Goal: Communication & Community: Participate in discussion

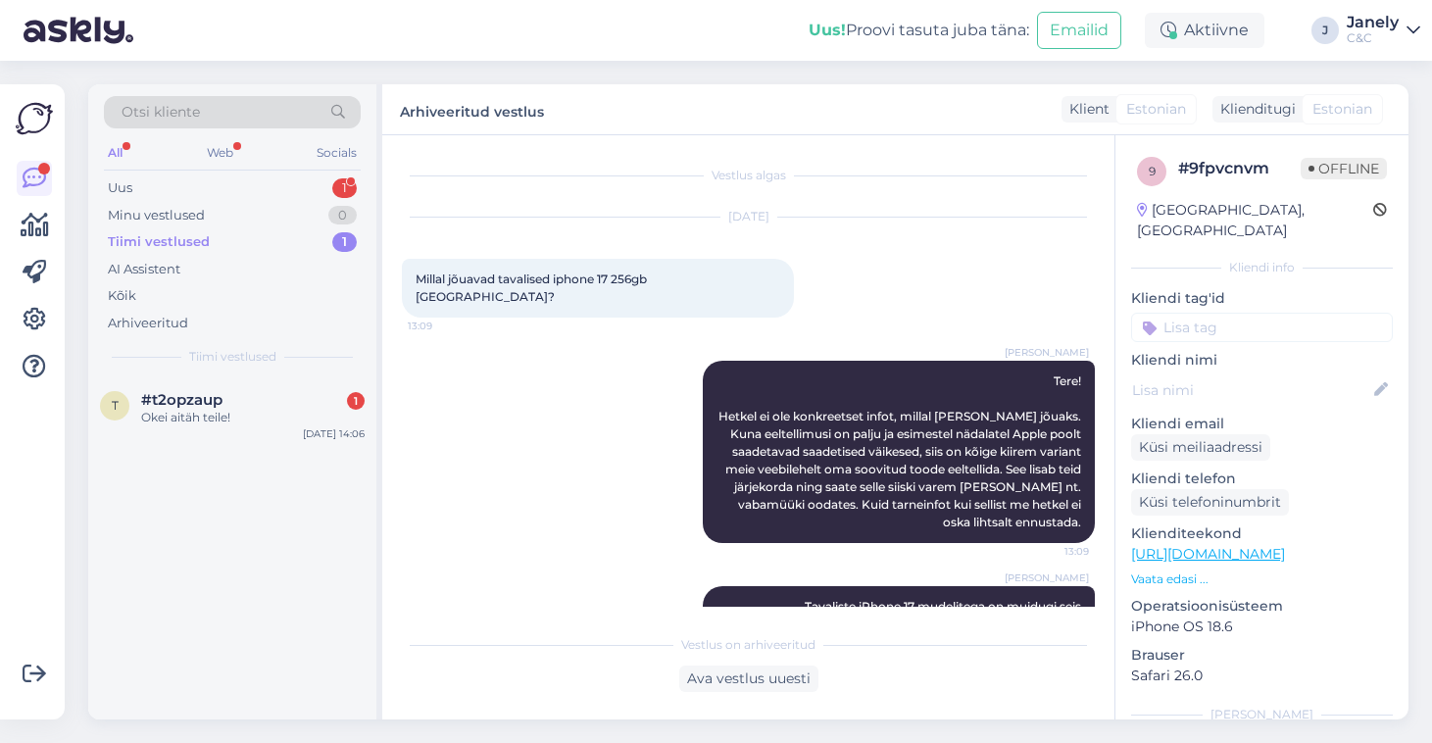
scroll to position [60, 0]
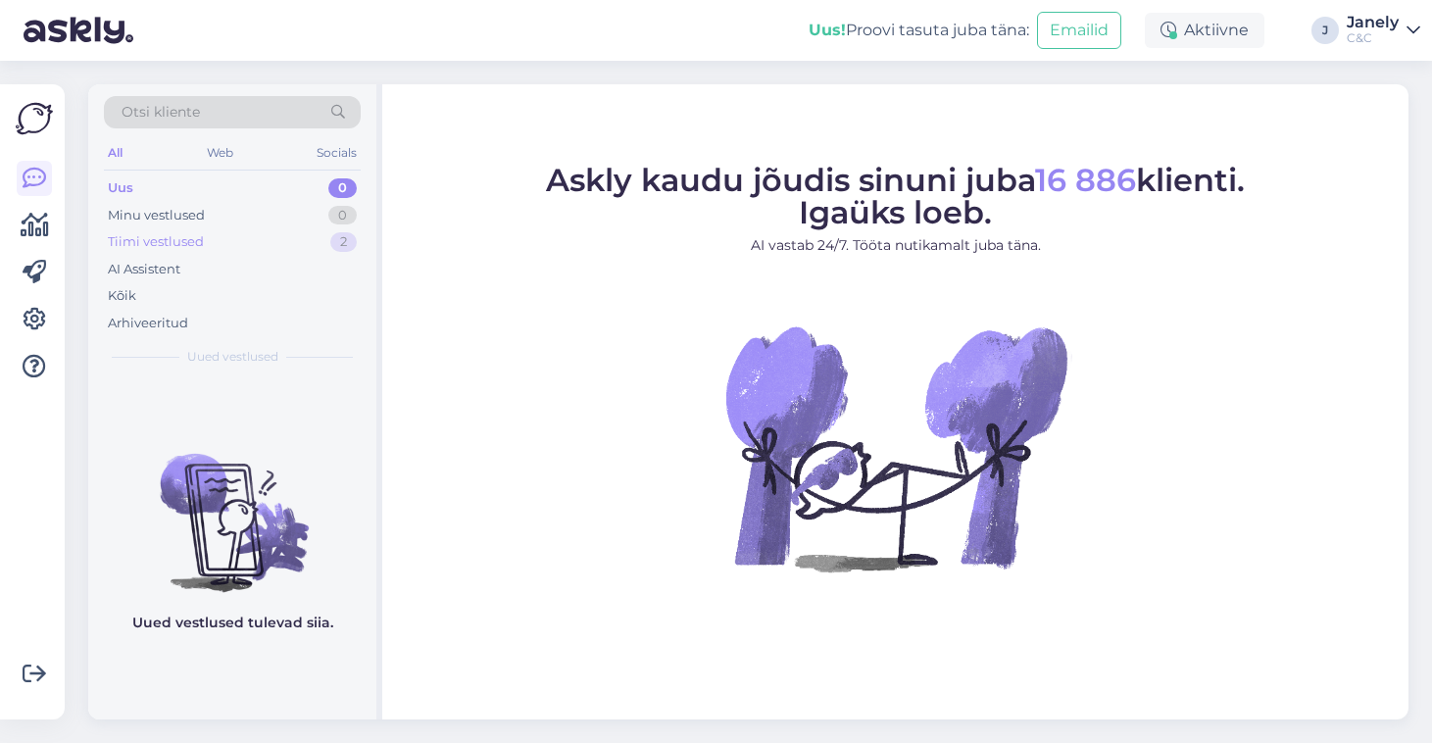
click at [291, 236] on div "Tiimi vestlused 2" at bounding box center [232, 241] width 257 height 27
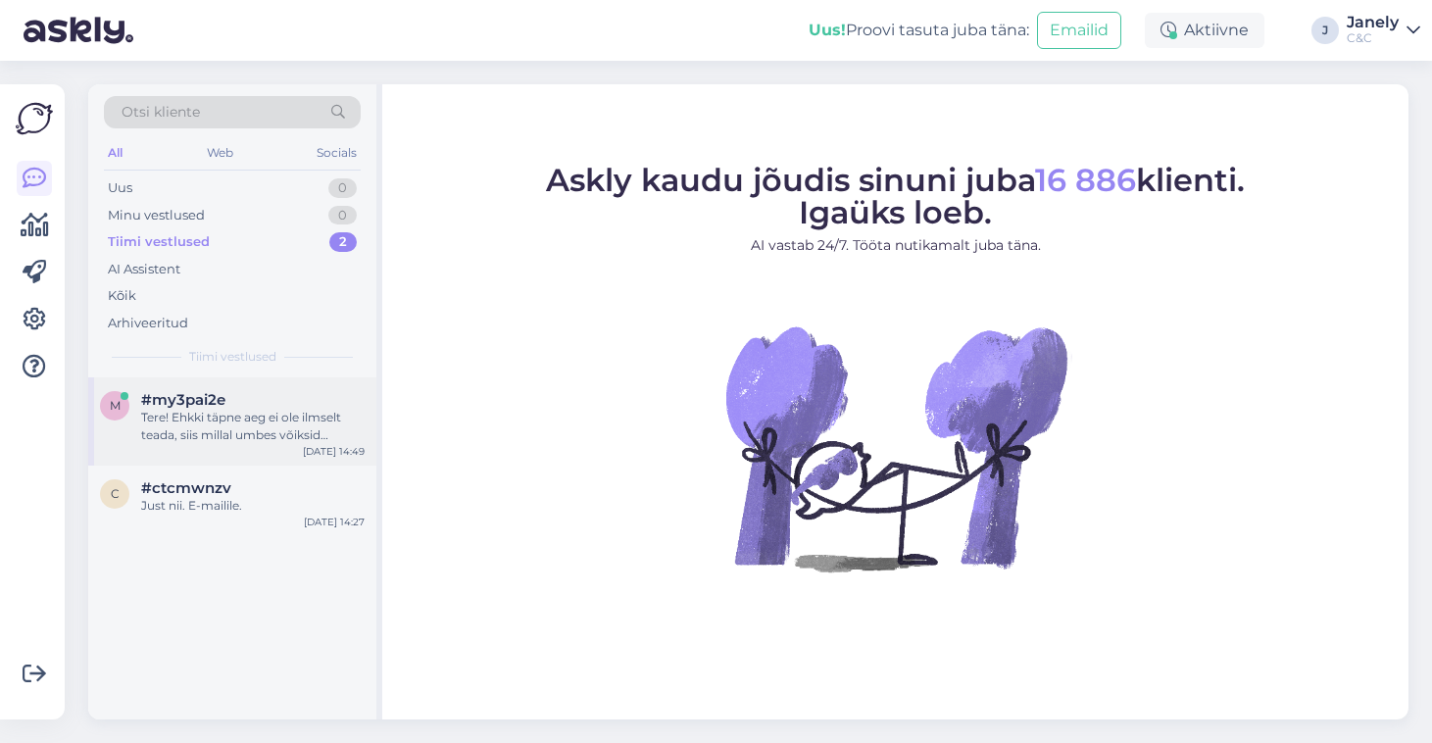
click at [301, 409] on div "Tere! Ehkki täpne aeg ei ole ilmselt teada, siis millal umbes võiksid Iphone 17…" at bounding box center [252, 426] width 223 height 35
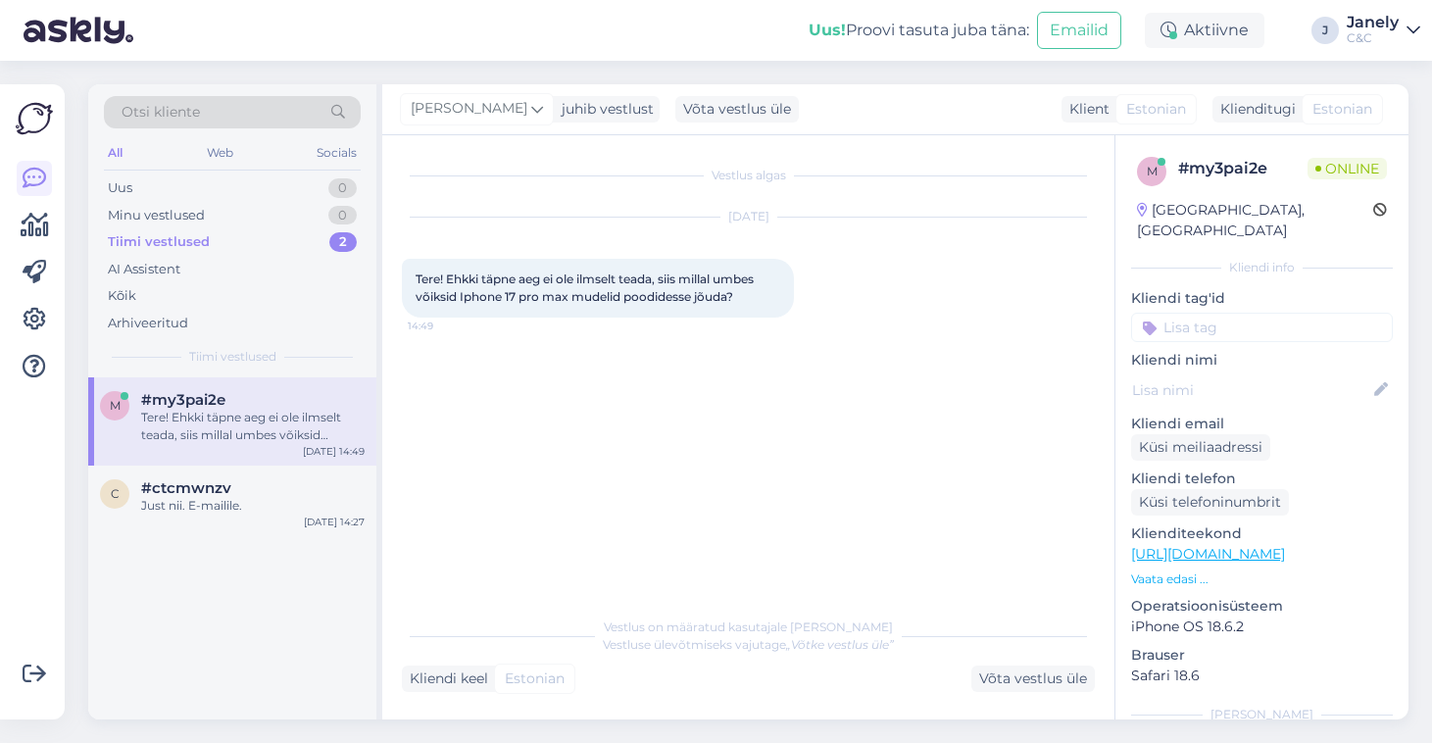
click at [483, 50] on div "Uus! Proovi tasuta juba täna: Emailid Aktiivne J Janely C&C" at bounding box center [716, 30] width 1432 height 61
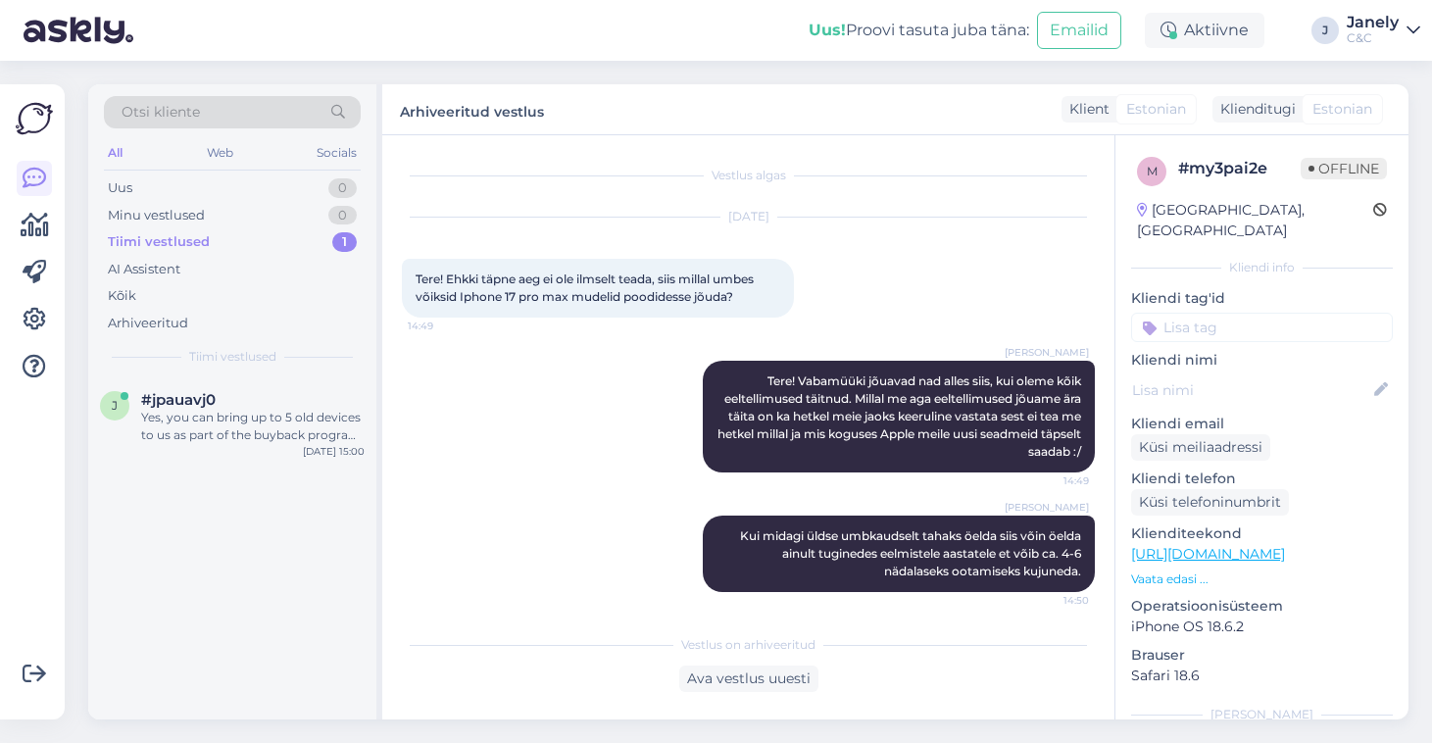
scroll to position [7, 0]
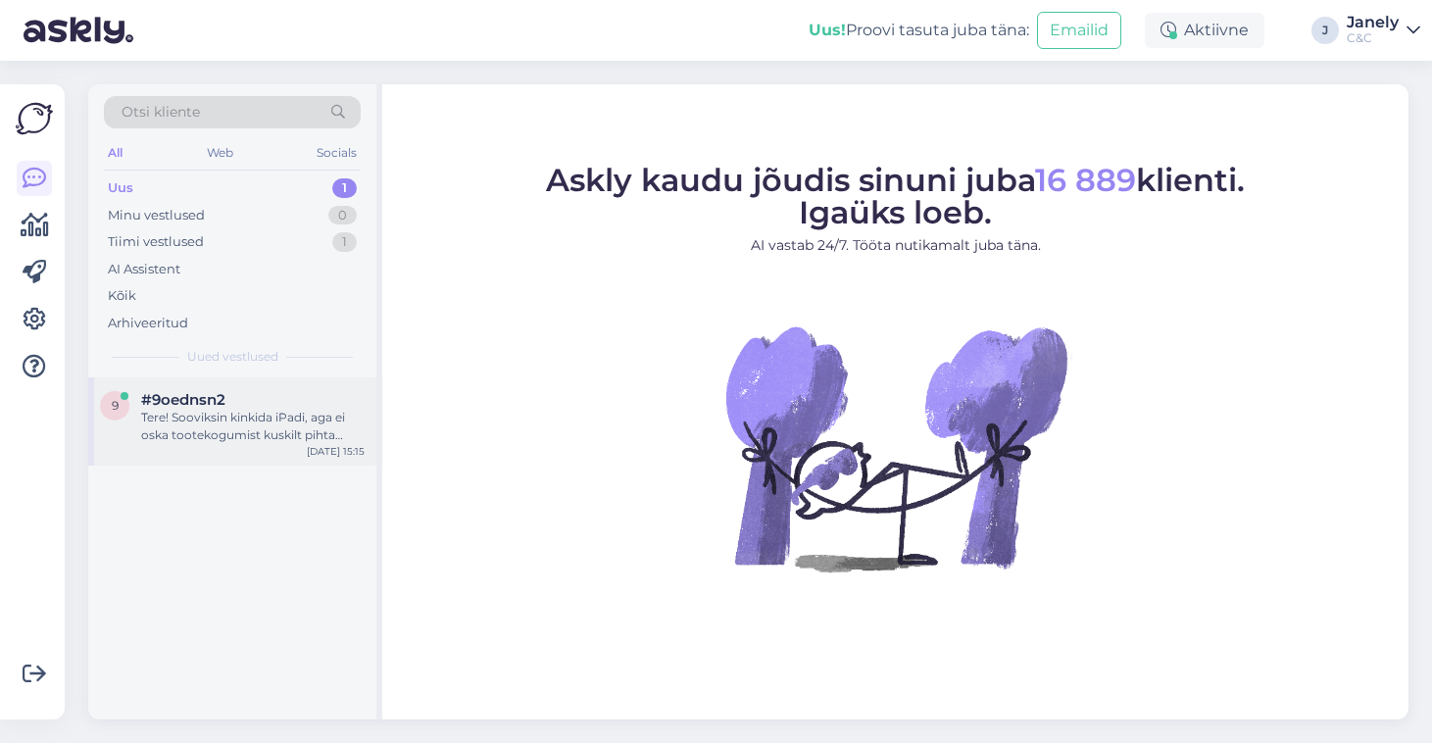
click at [285, 409] on div "Tere! Sooviksin kinkida iPadi, aga ei oska tootekogumist kuskilt pihta hakata. …" at bounding box center [252, 426] width 223 height 35
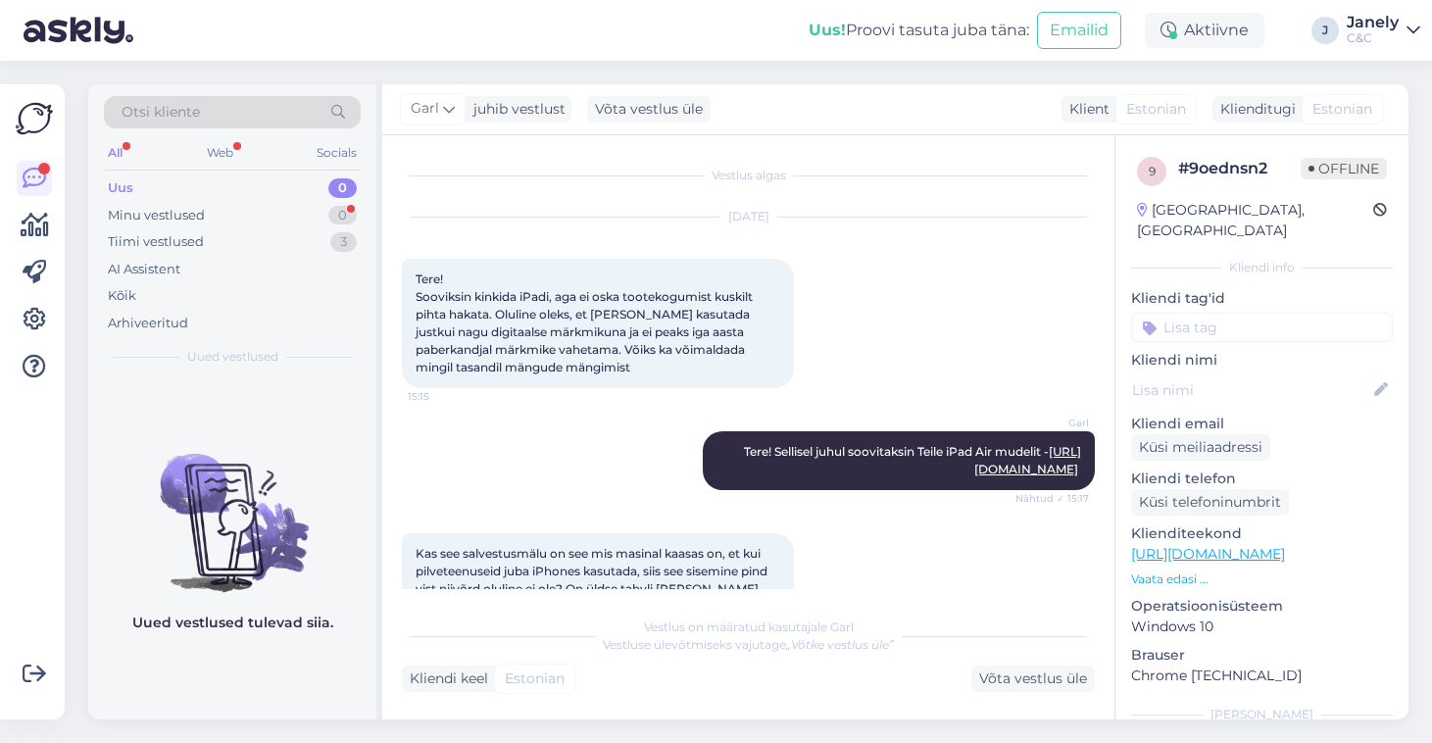
scroll to position [760, 0]
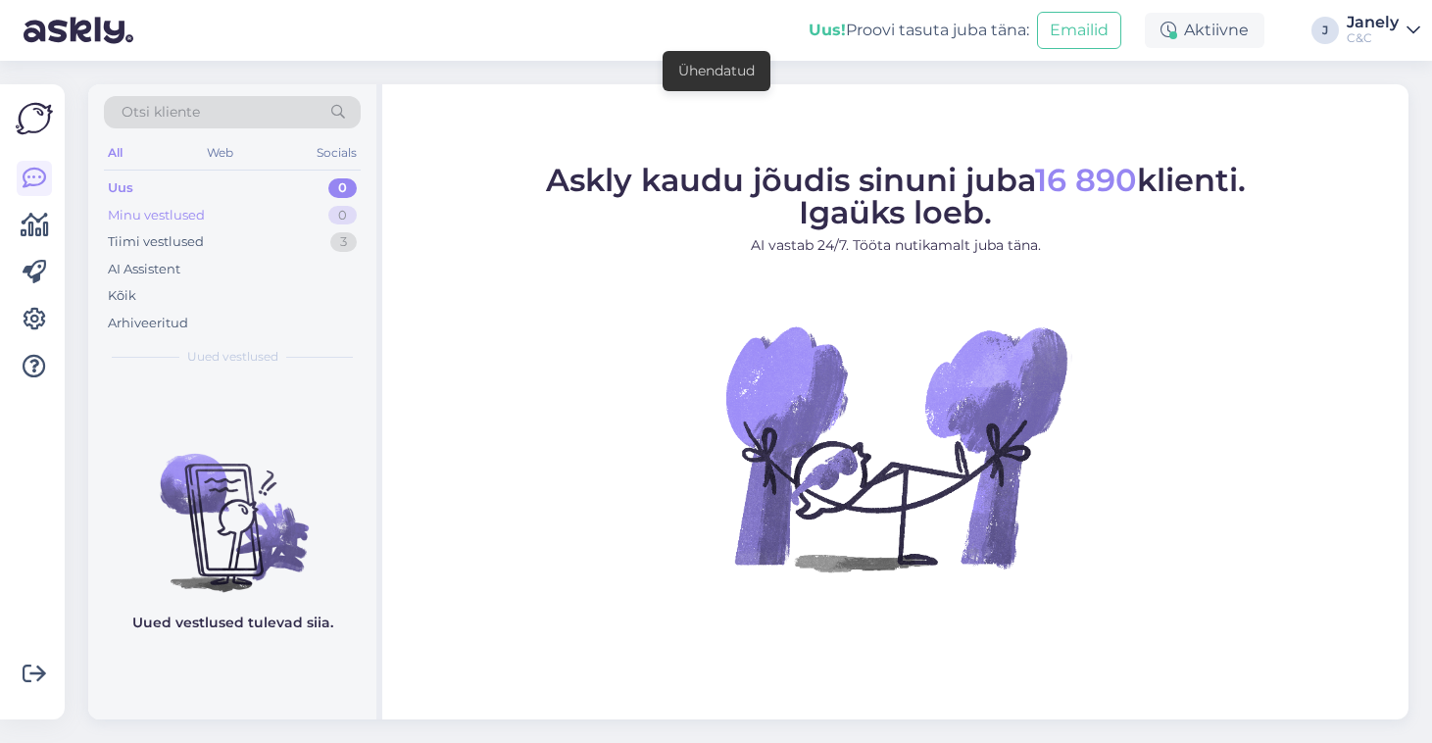
click at [255, 219] on div "Minu vestlused 0" at bounding box center [232, 215] width 257 height 27
click at [252, 250] on div "Tiimi vestlused 3" at bounding box center [232, 241] width 257 height 27
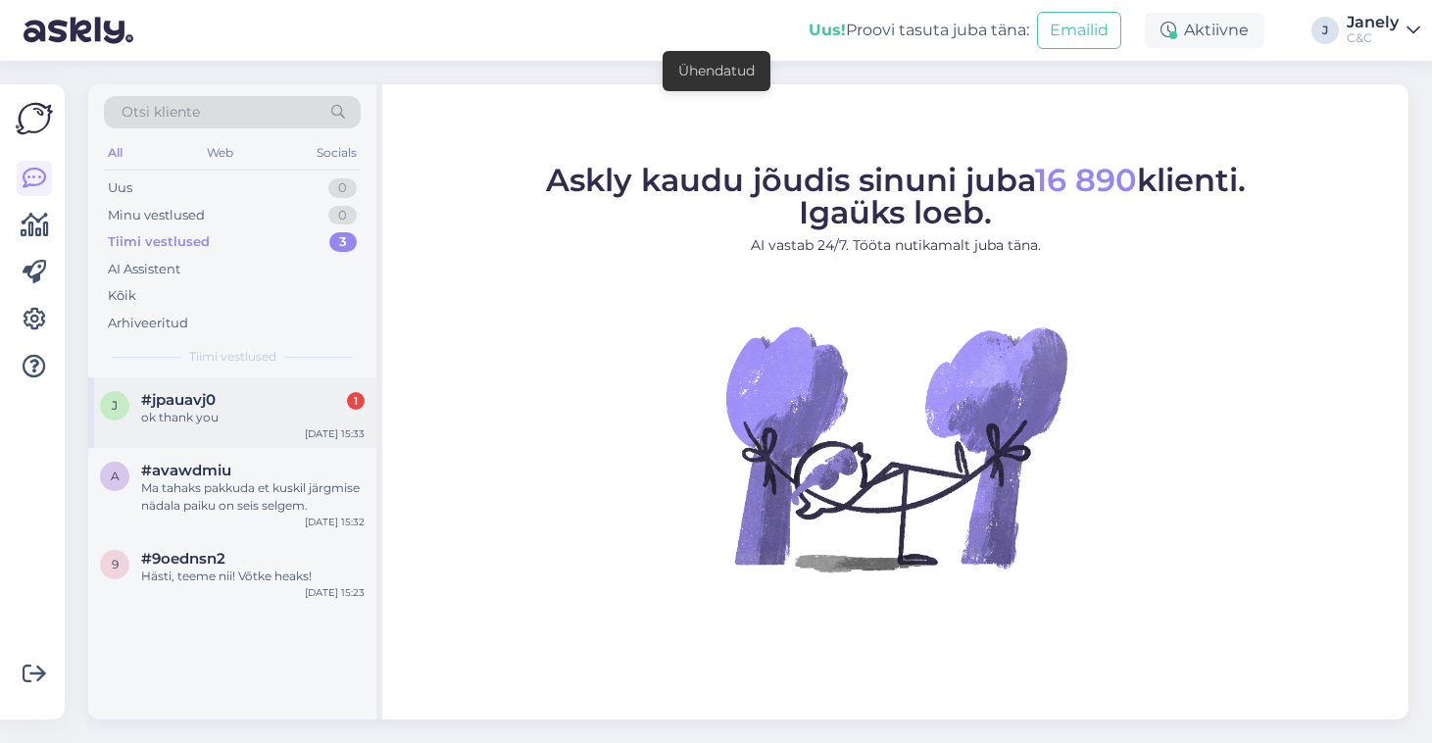
click at [330, 420] on div "ok thank you" at bounding box center [252, 418] width 223 height 18
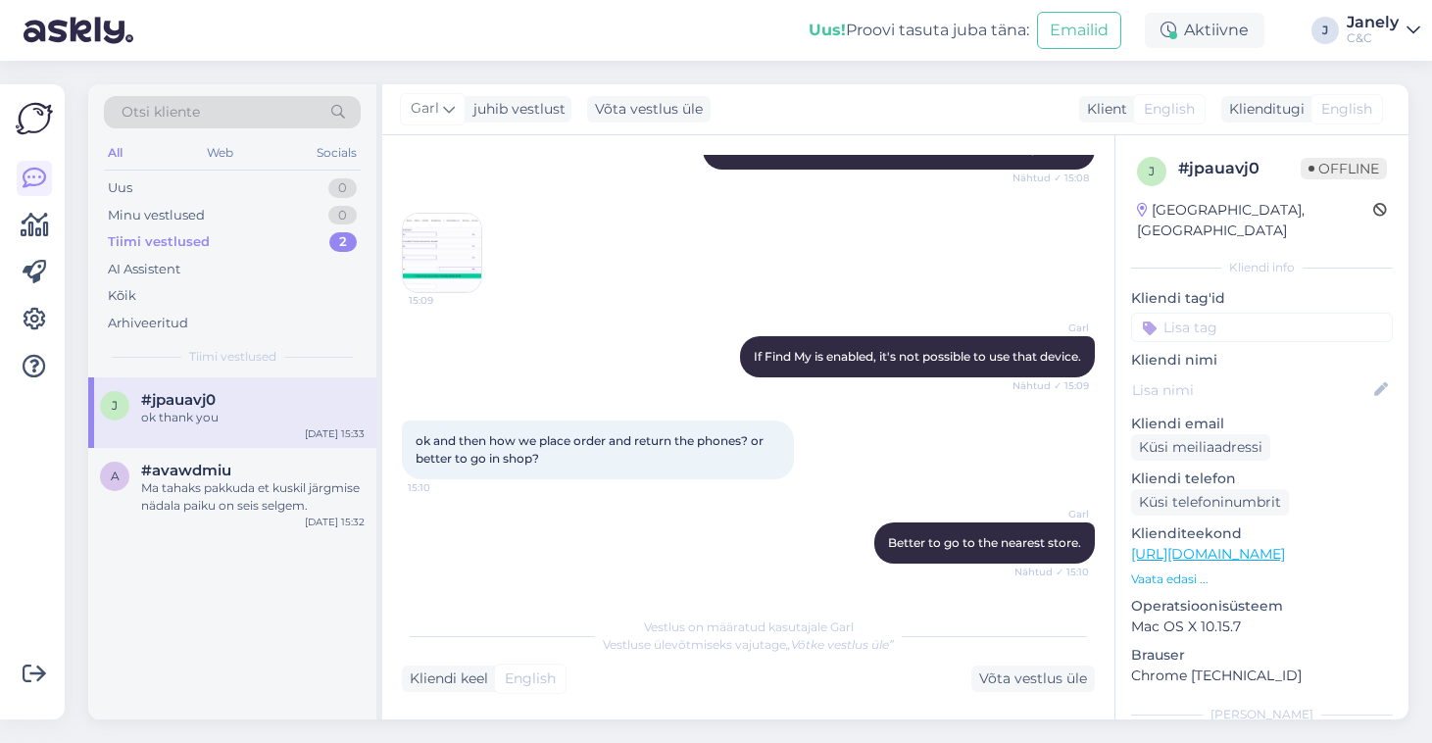
scroll to position [845, 0]
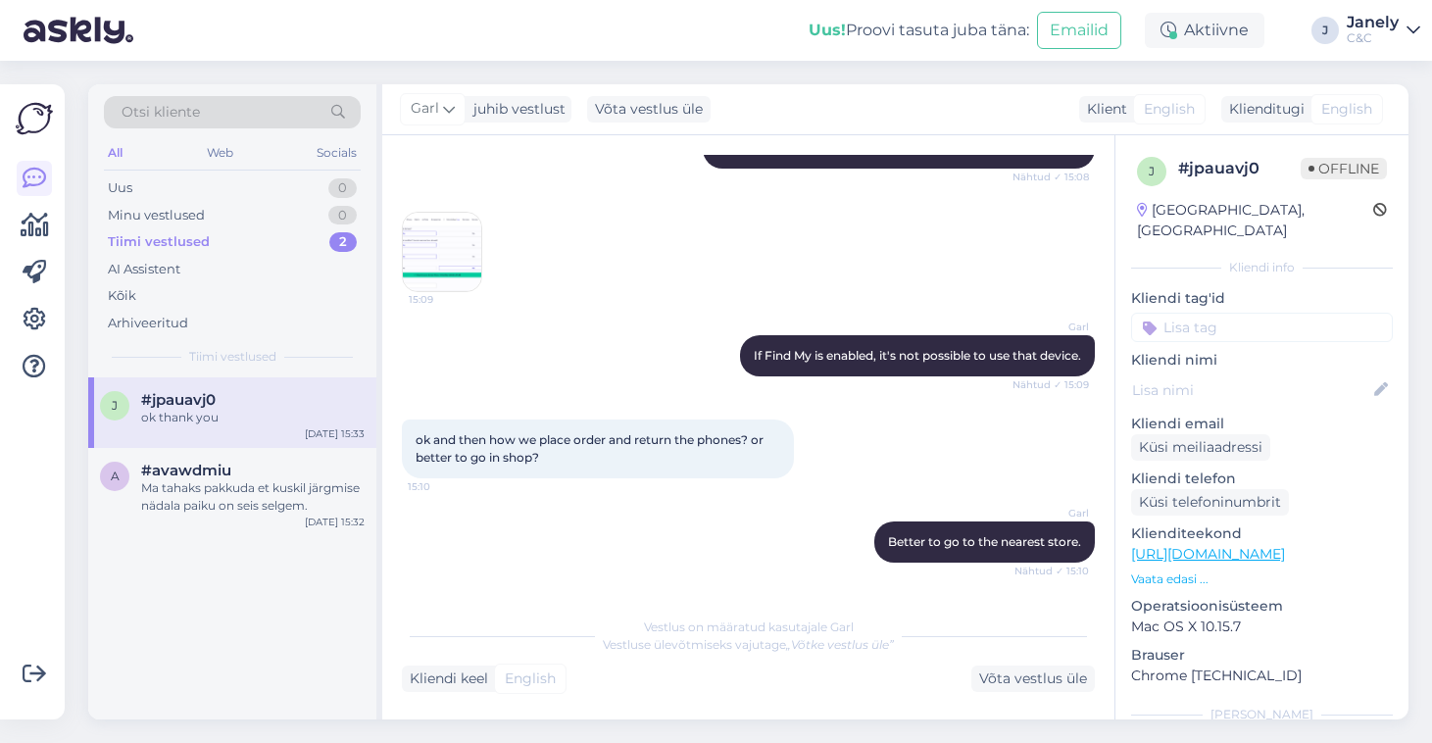
click at [429, 238] on img at bounding box center [442, 252] width 78 height 78
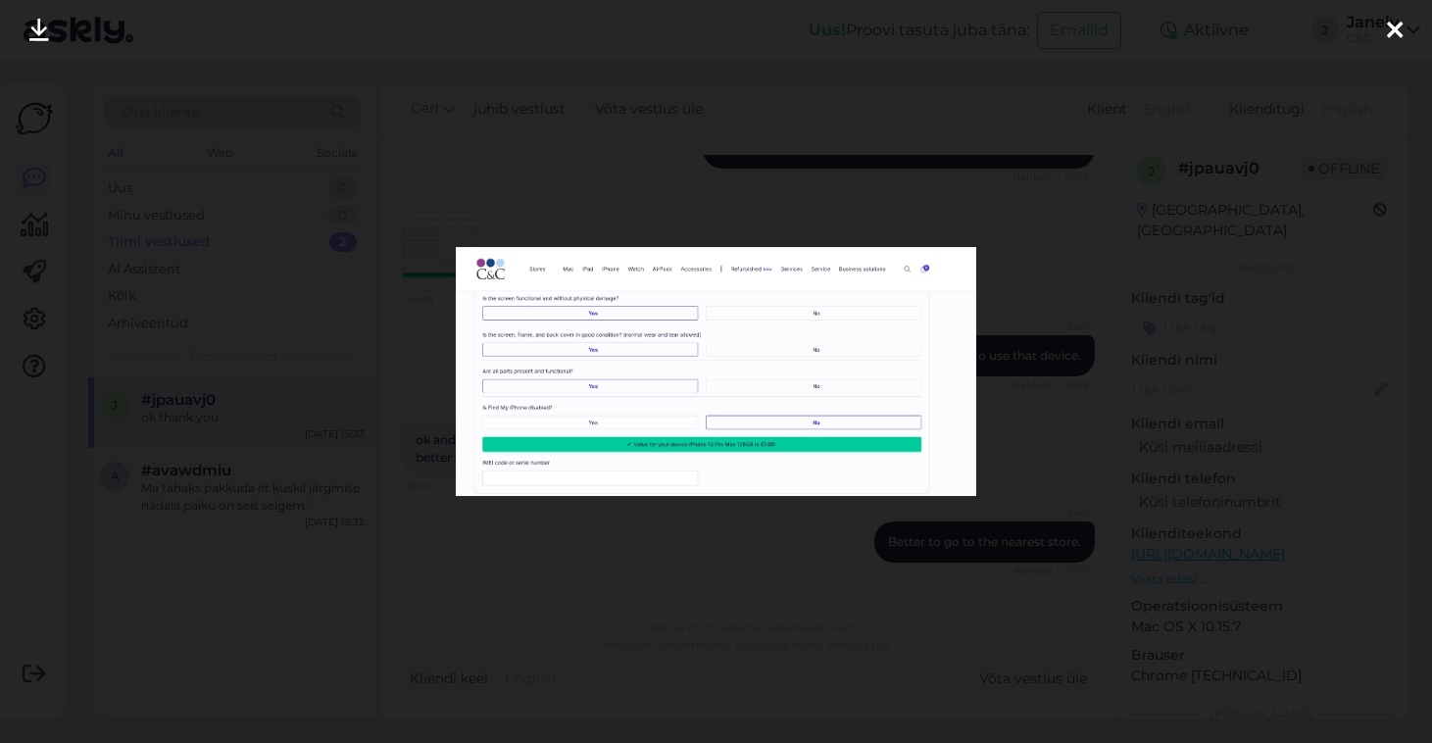
click at [391, 233] on div at bounding box center [716, 371] width 1432 height 743
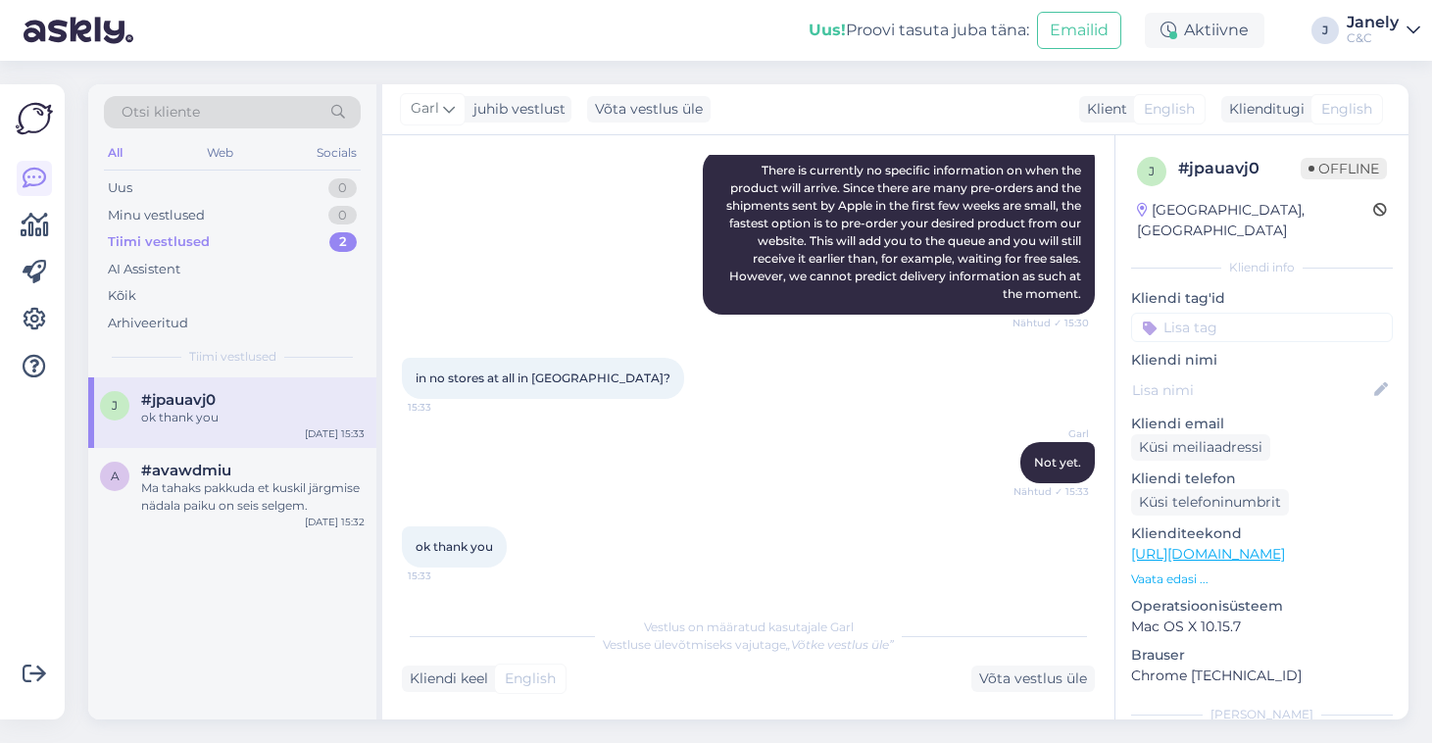
scroll to position [1775, 0]
click at [274, 501] on div "Ma tahaks pakkuda et kuskil järgmise nädala paiku on seis selgem." at bounding box center [252, 496] width 223 height 35
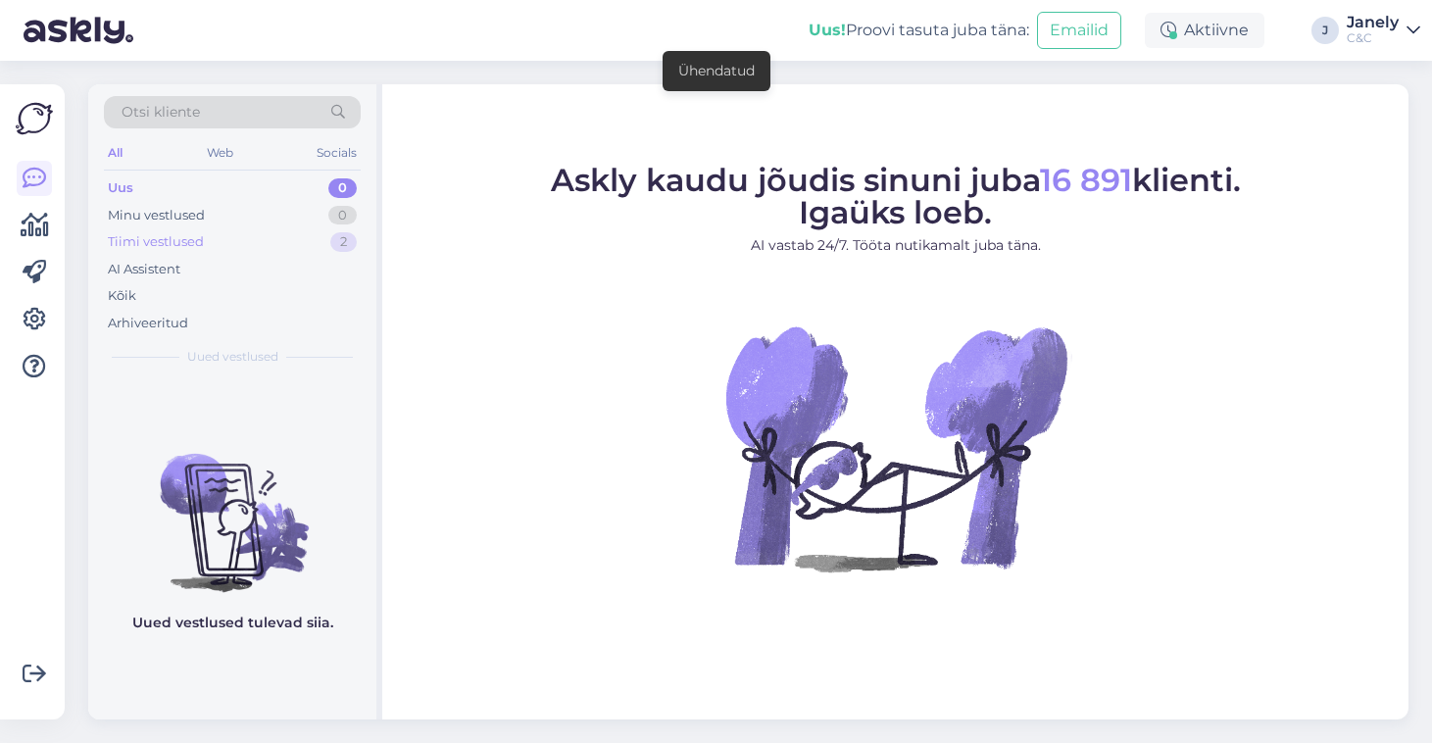
click at [266, 252] on div "Tiimi vestlused 2" at bounding box center [232, 241] width 257 height 27
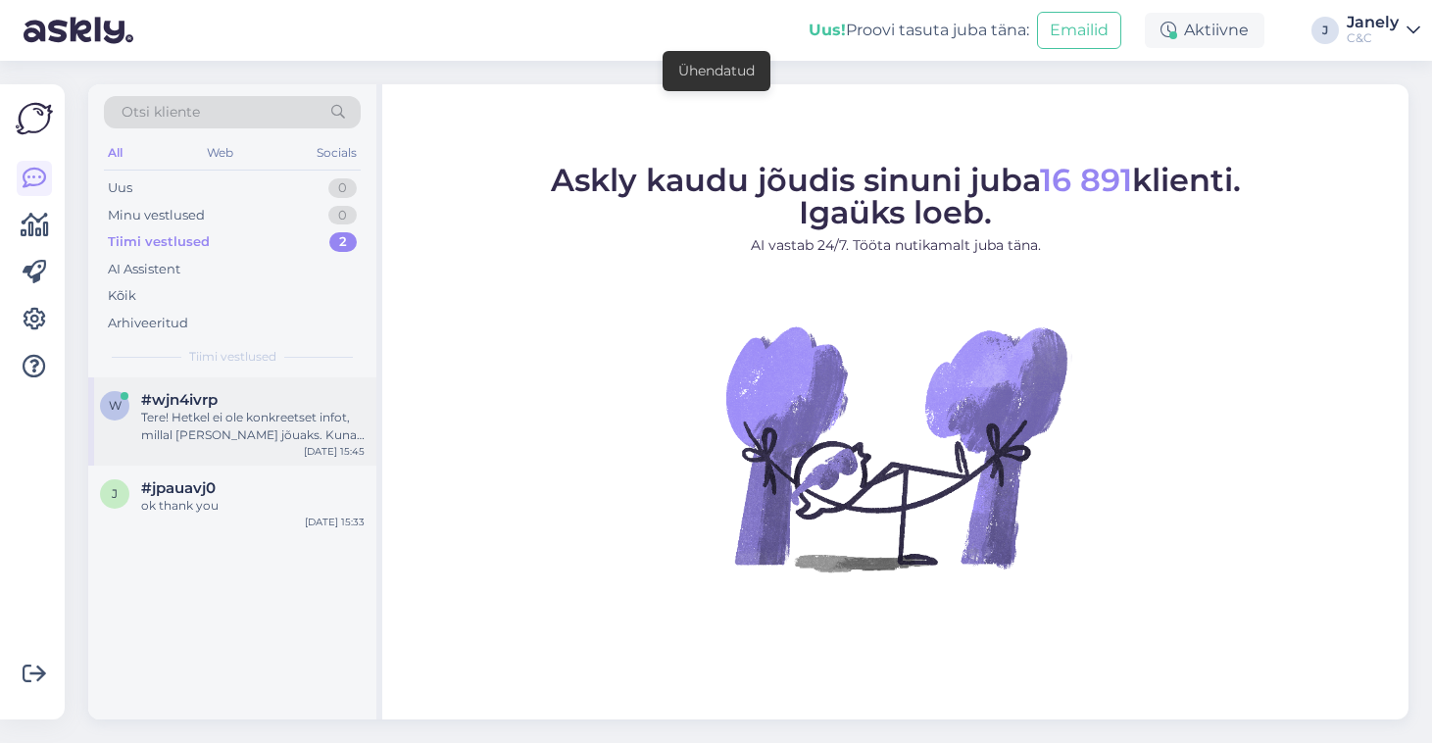
click at [307, 409] on div "Tere! Hetkel ei ole konkreetset infot, millal [PERSON_NAME] jõuaks. Kuna eeltel…" at bounding box center [252, 426] width 223 height 35
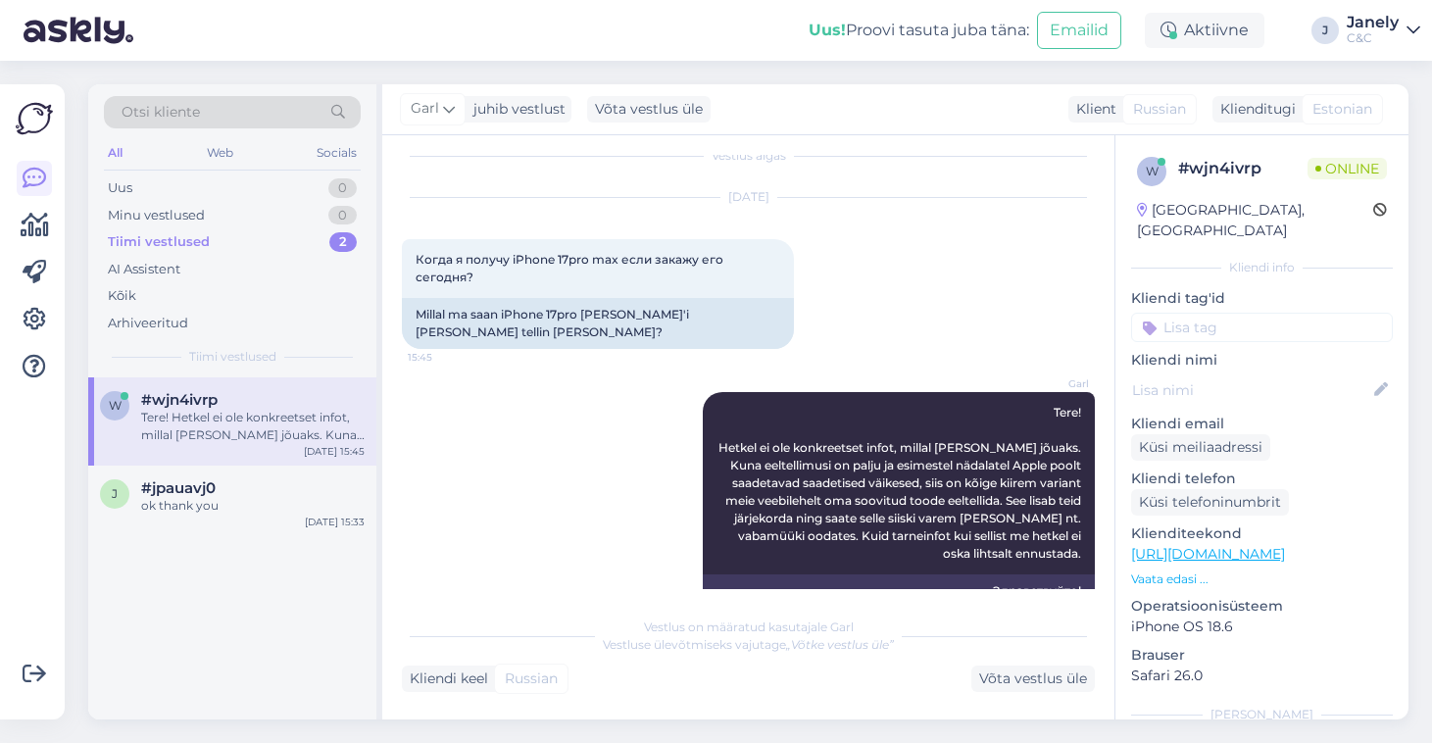
scroll to position [22, 0]
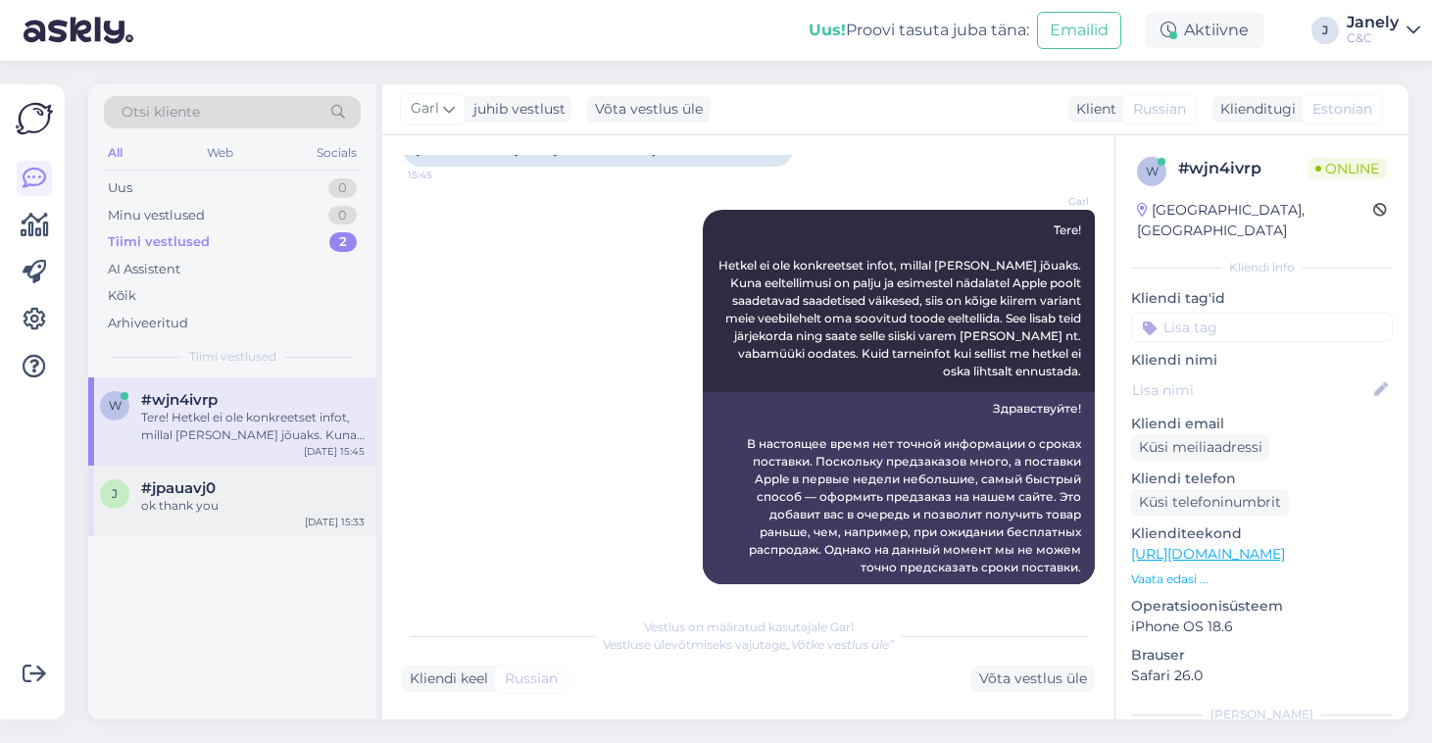
click at [266, 500] on div "ok thank you" at bounding box center [252, 506] width 223 height 18
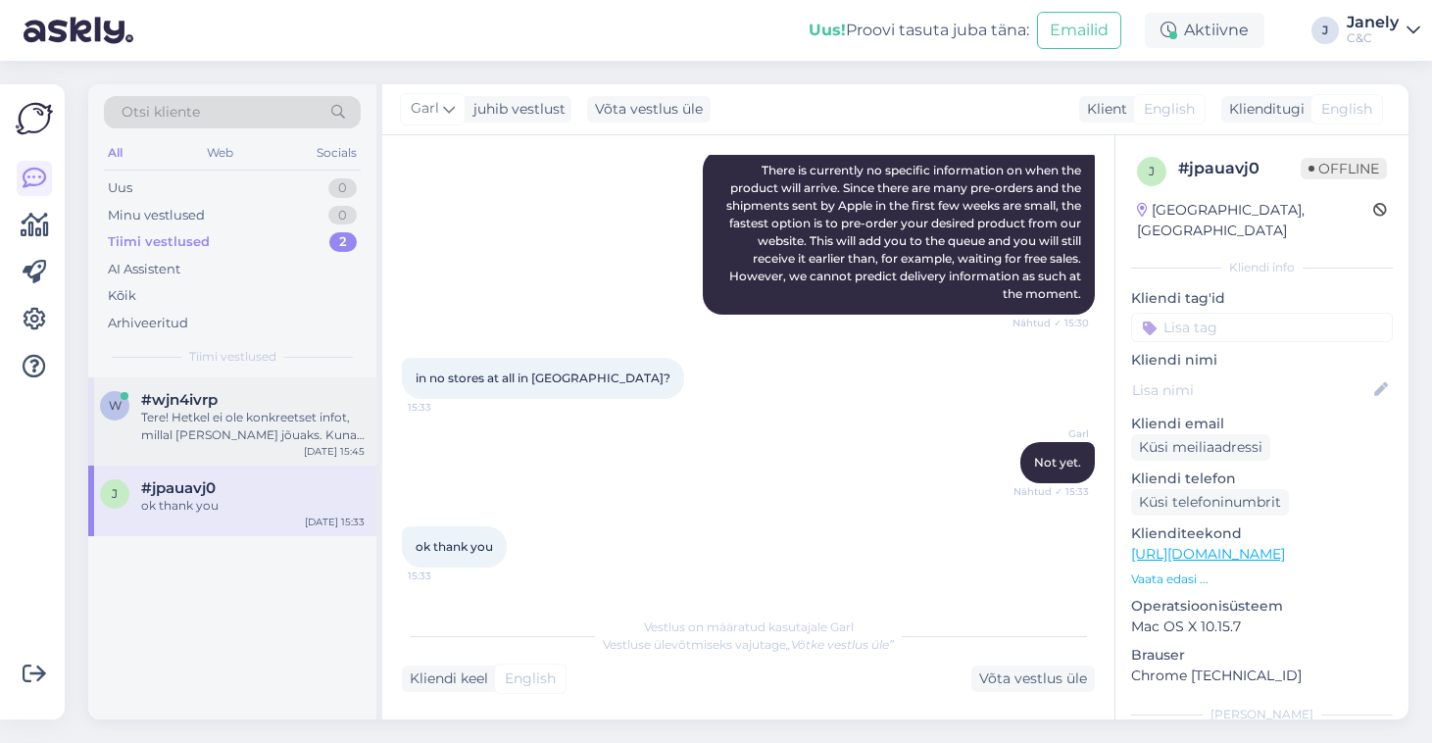
click at [216, 431] on div "Tere! Hetkel ei ole konkreetset infot, millal [PERSON_NAME] jõuaks. Kuna eeltel…" at bounding box center [252, 426] width 223 height 35
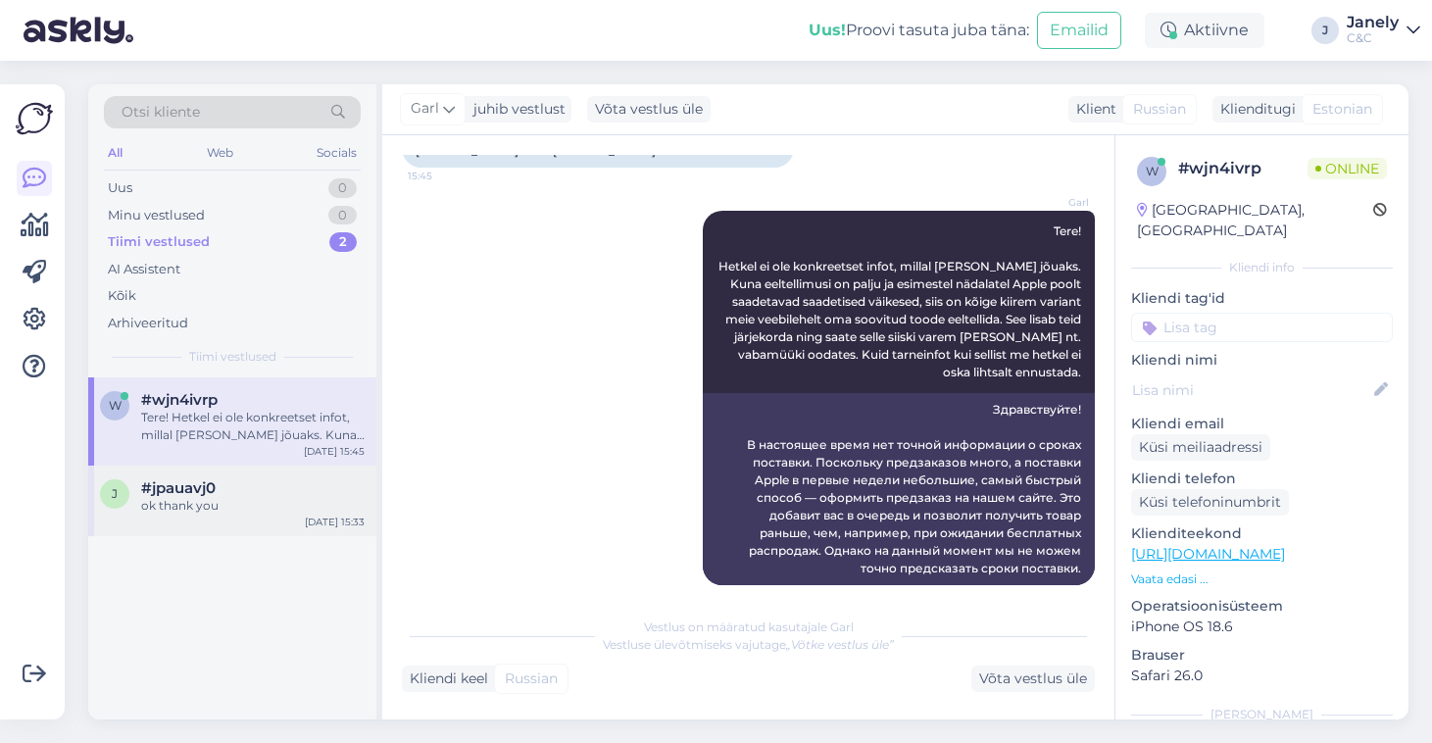
click at [240, 482] on div "#jpauavj0" at bounding box center [252, 488] width 223 height 18
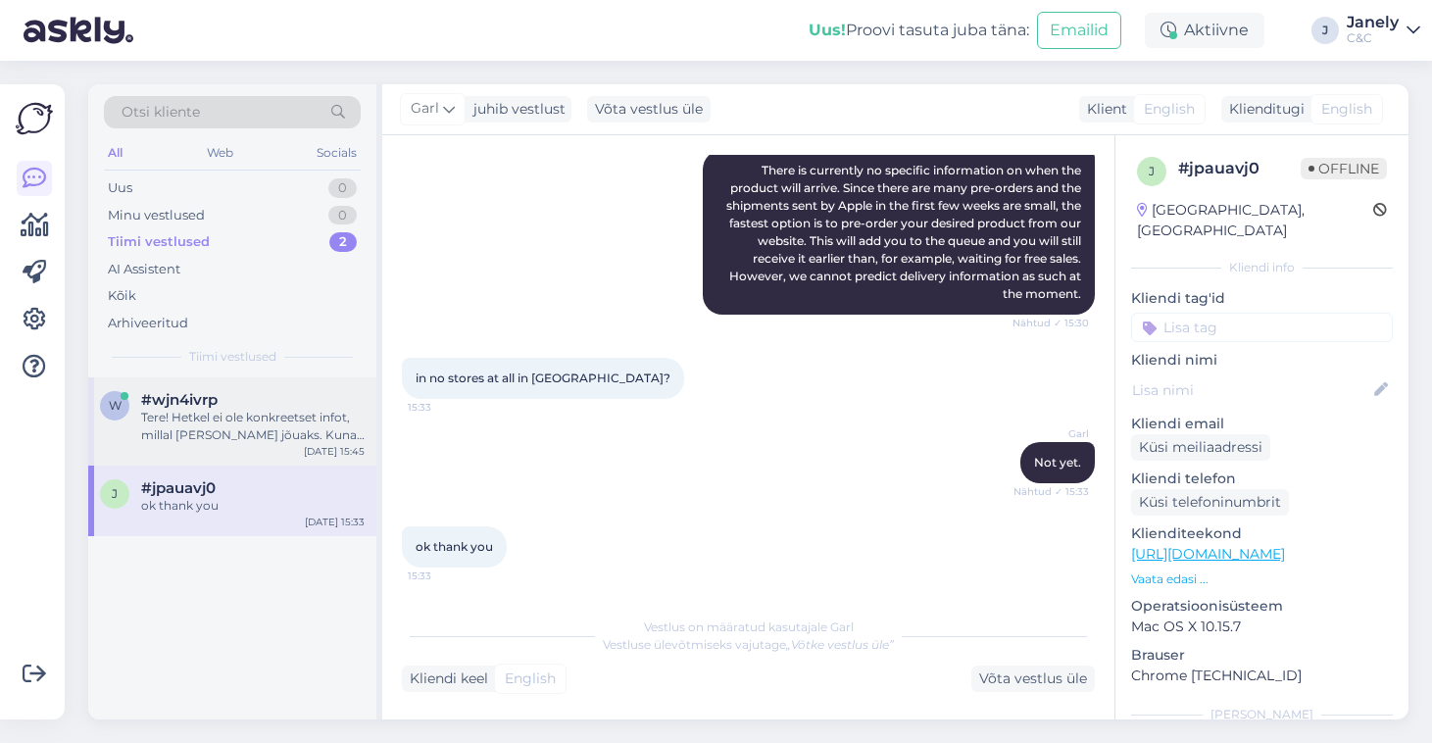
click at [242, 436] on div "Tere! Hetkel ei ole konkreetset infot, millal toode kohale jõuaks. Kuna eeltell…" at bounding box center [252, 426] width 223 height 35
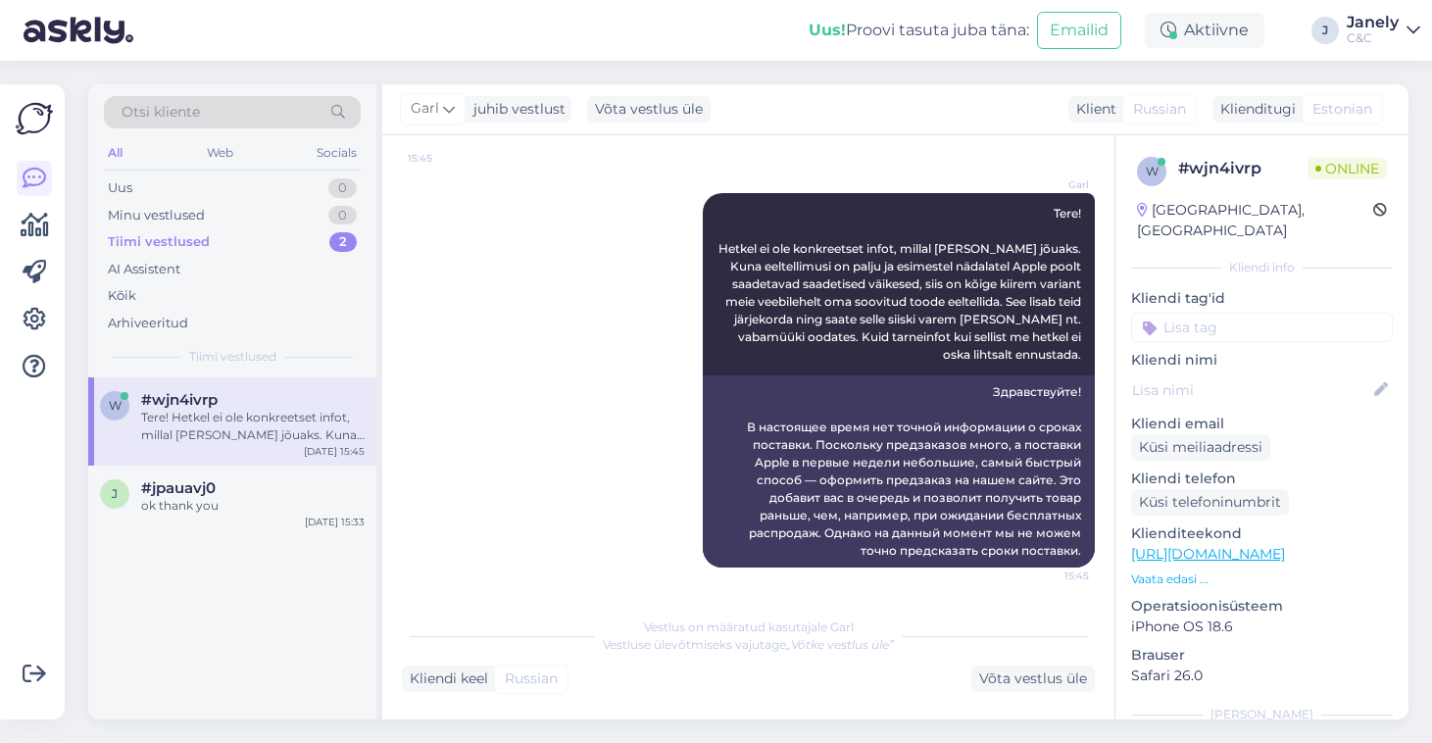
scroll to position [201, 0]
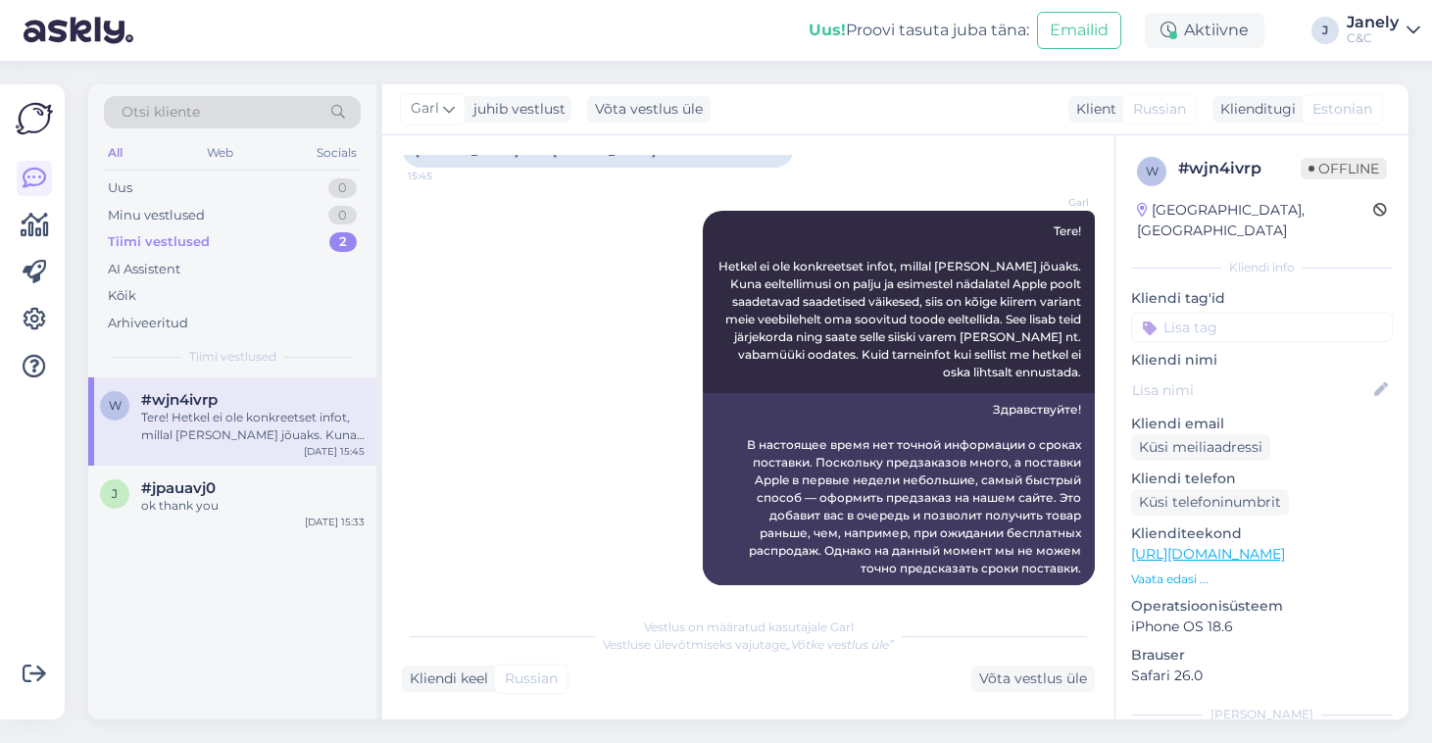
drag, startPoint x: 1120, startPoint y: 18, endPoint x: 752, endPoint y: 24, distance: 368.6
click at [752, 24] on div "Uus! Proovi tasuta juba täna: Emailid Aktiivne J Janely C&C" at bounding box center [716, 30] width 1432 height 61
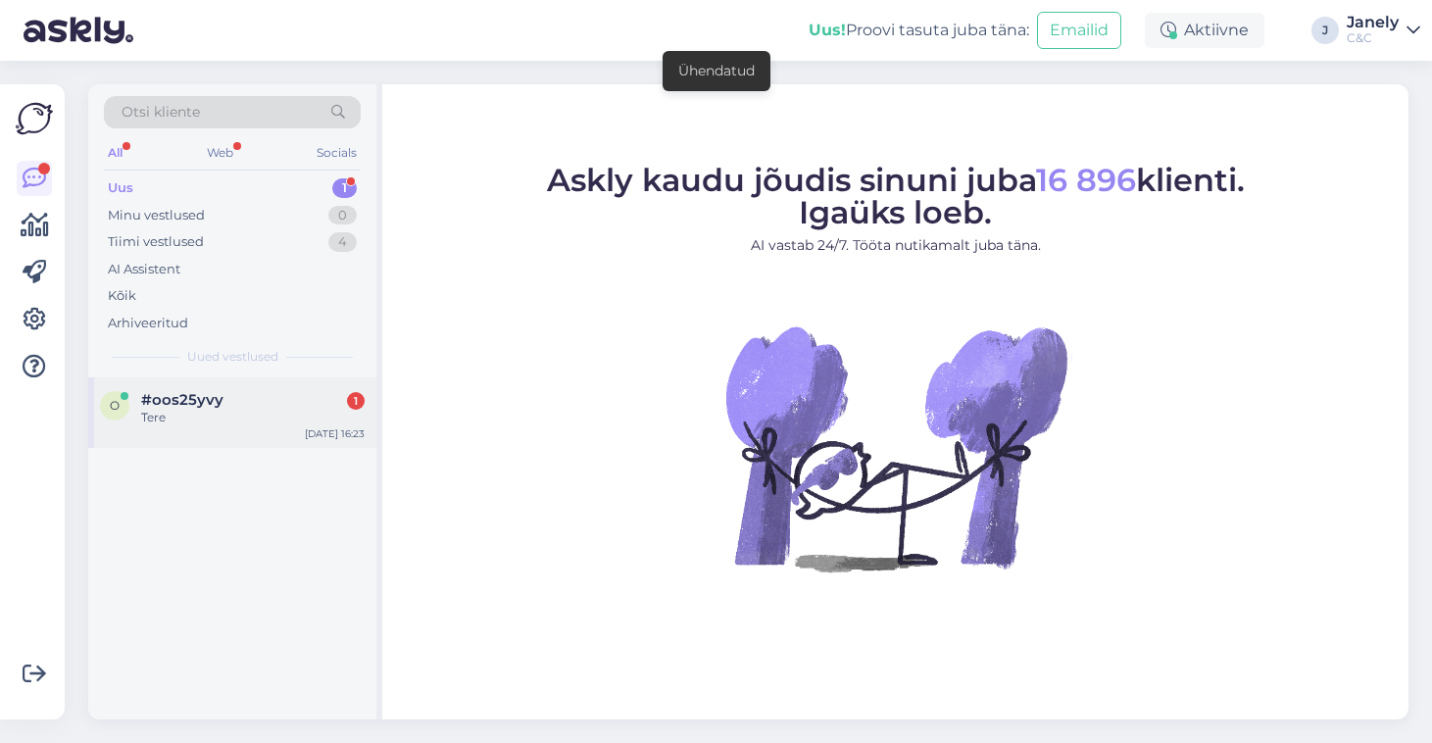
click at [255, 413] on div "Tere" at bounding box center [252, 418] width 223 height 18
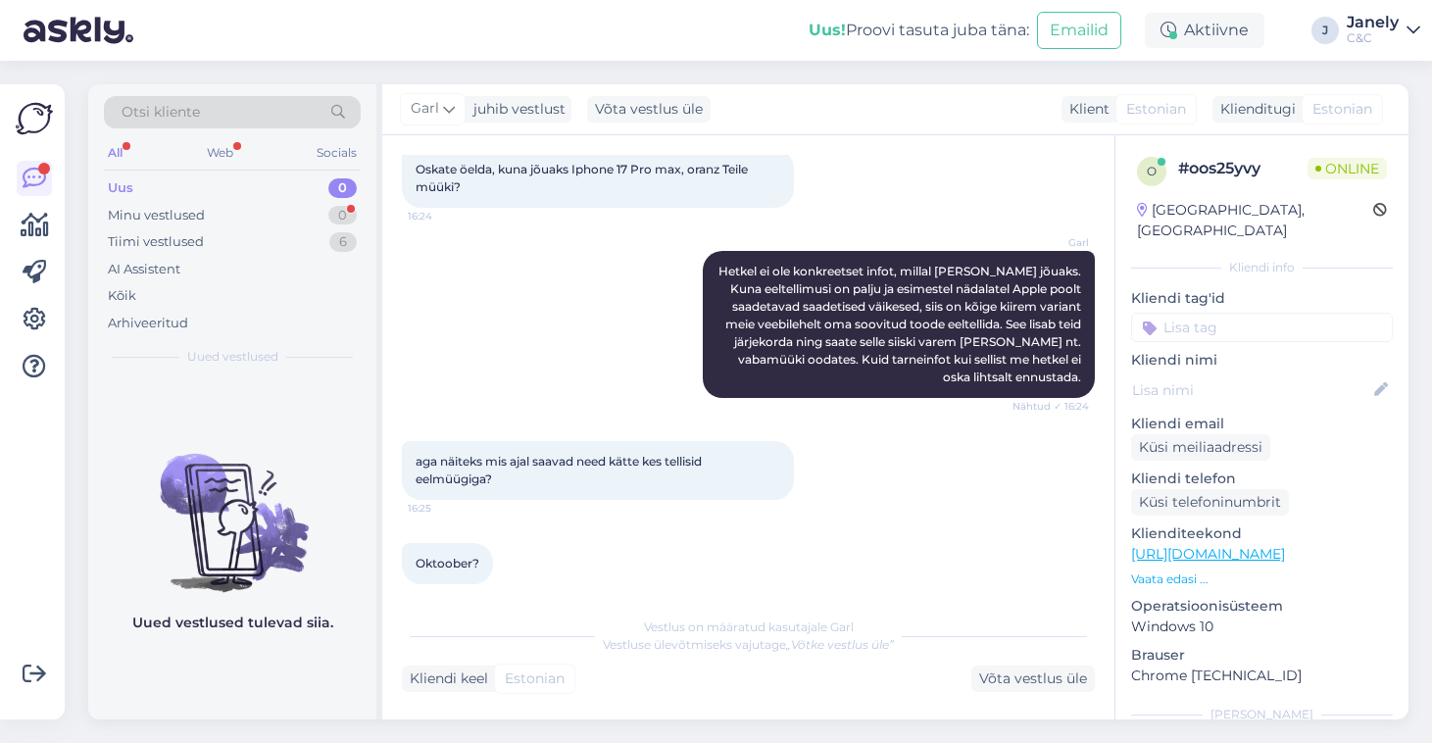
scroll to position [642, 0]
click at [292, 266] on div "AI Assistent" at bounding box center [232, 269] width 257 height 27
click at [282, 246] on div "Tiimi vestlused 6" at bounding box center [232, 241] width 257 height 27
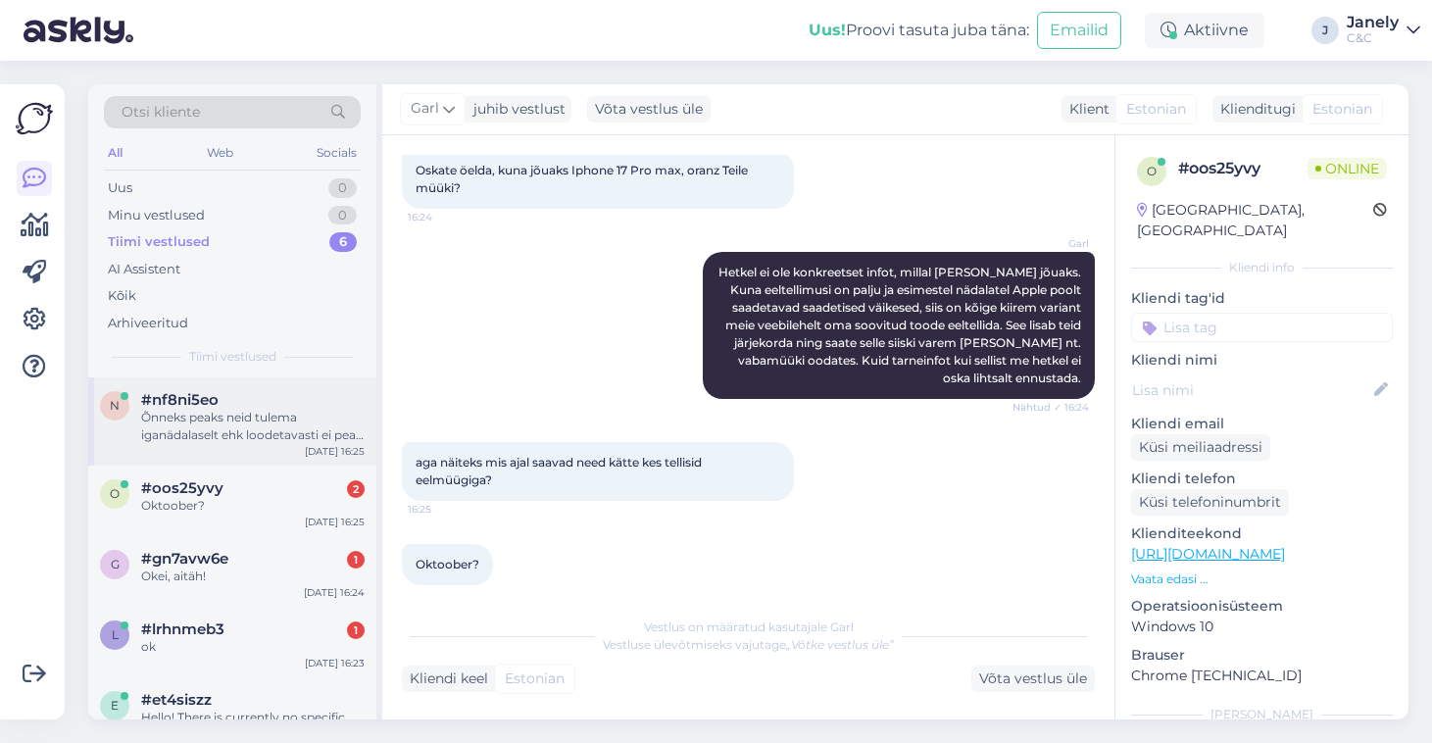
click at [305, 443] on div "n #nf8ni5eo Õnneks peaks neid tulema iganädalaselt ehk loodetavasti ei pea te p…" at bounding box center [232, 421] width 288 height 88
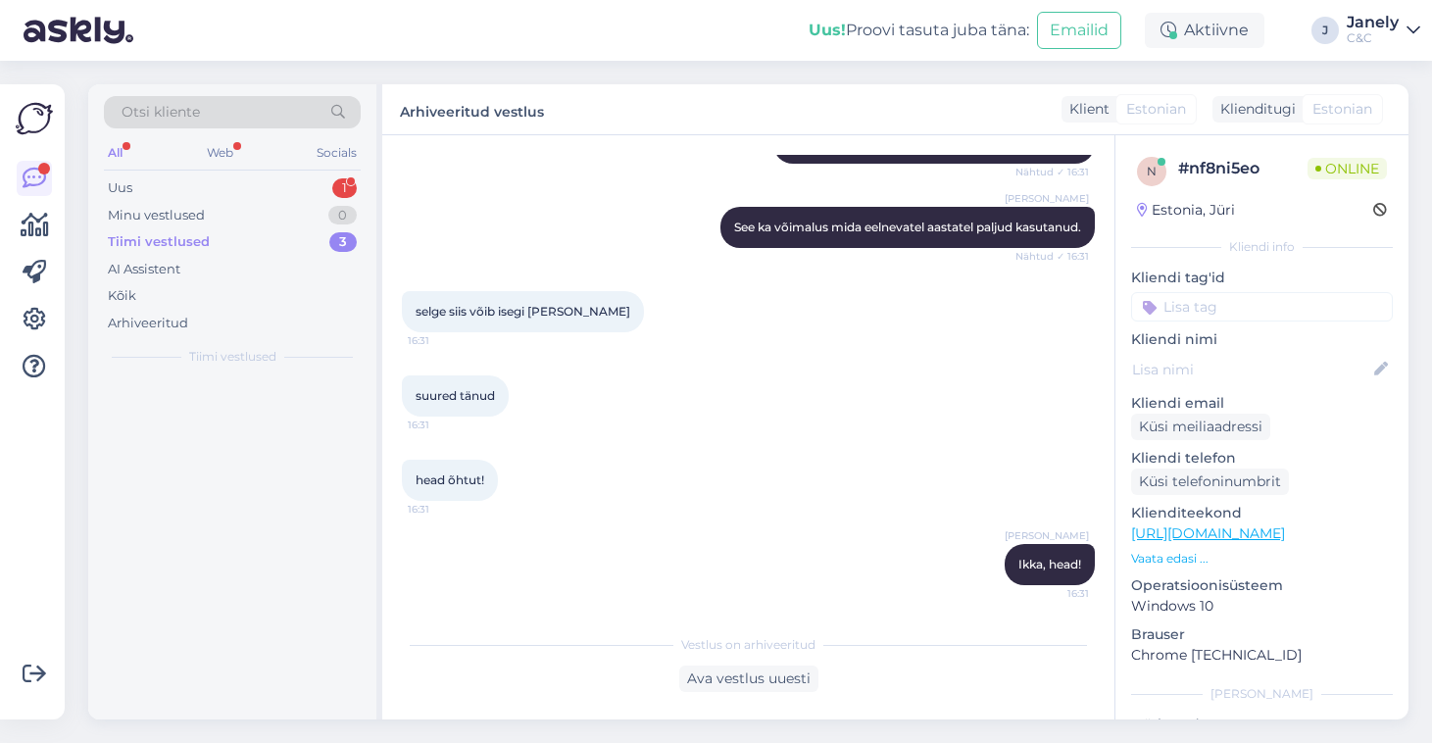
scroll to position [1483, 0]
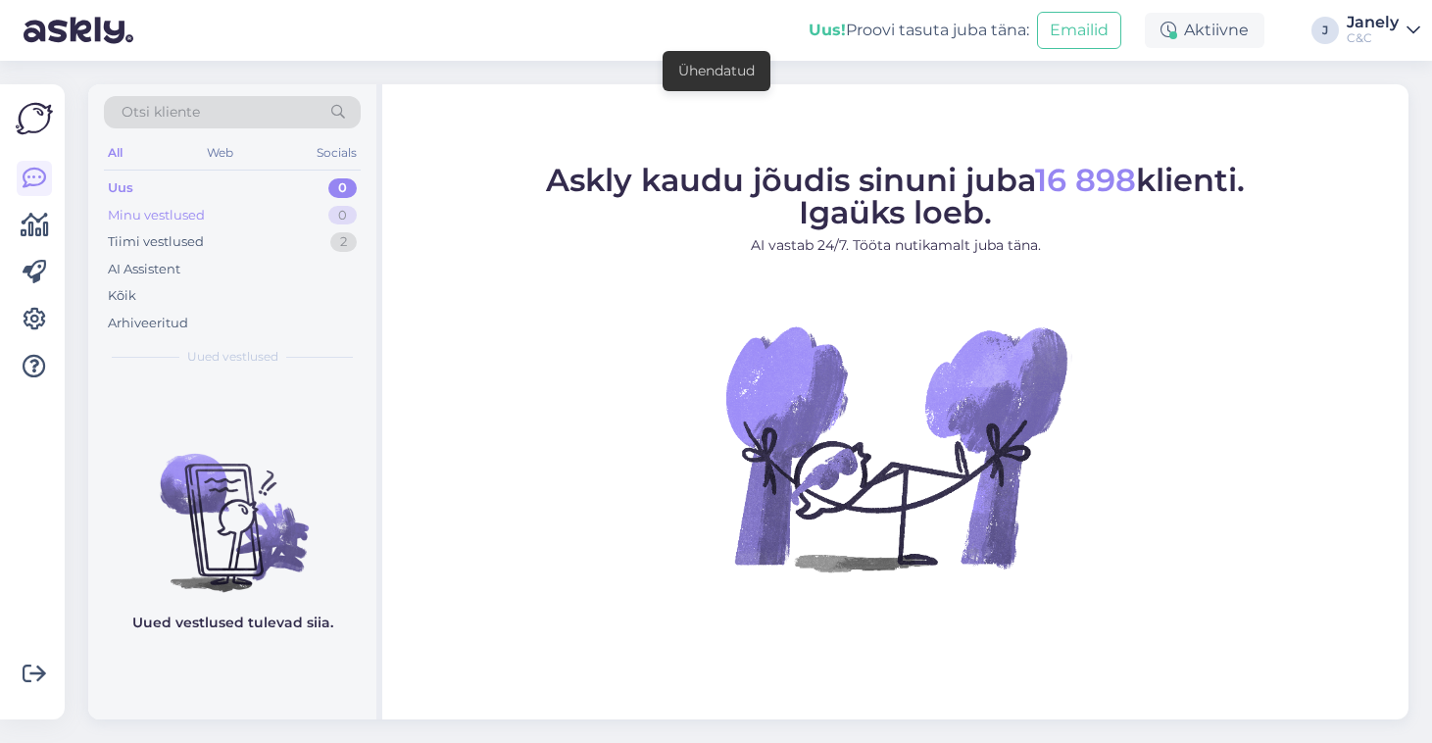
click at [306, 215] on div "Minu vestlused 0" at bounding box center [232, 215] width 257 height 27
click at [308, 243] on div "Tiimi vestlused 2" at bounding box center [232, 241] width 257 height 27
